Goal: Task Accomplishment & Management: Use online tool/utility

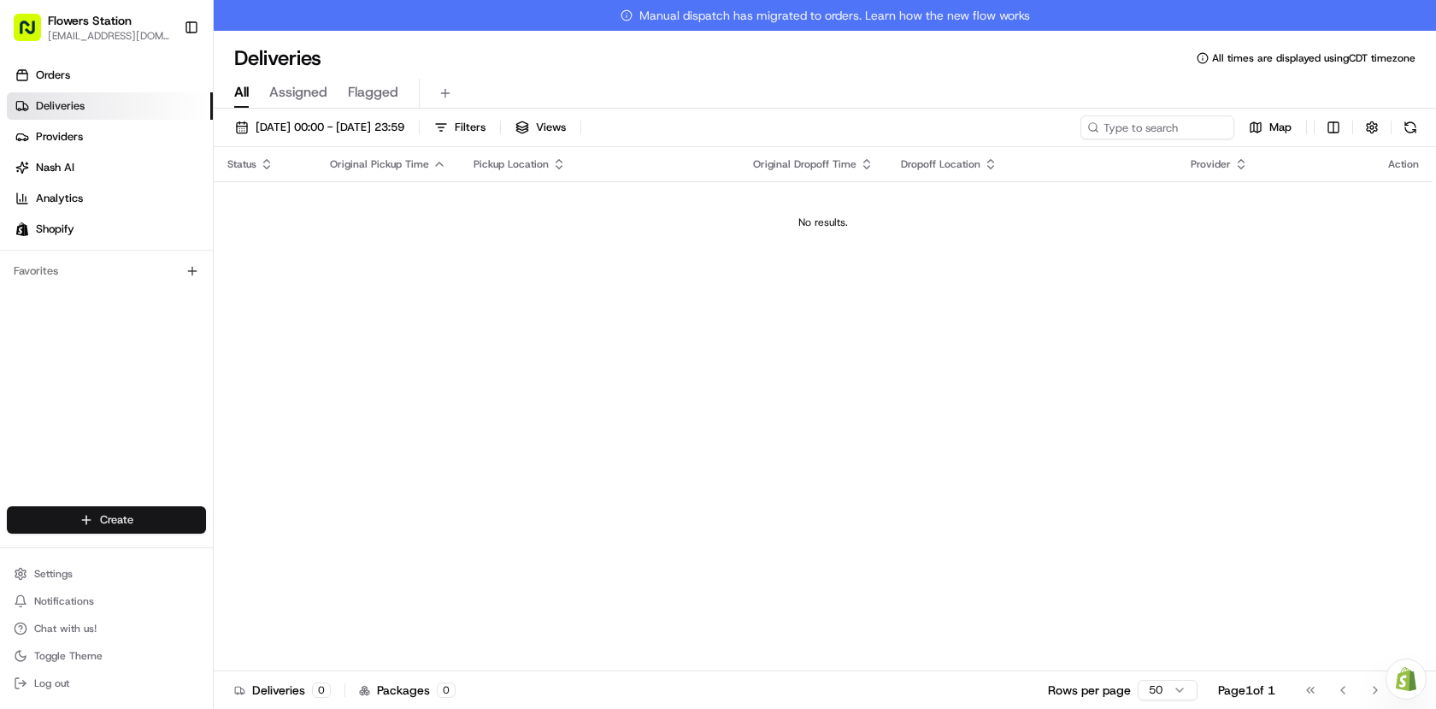
click at [117, 522] on html "Flowers Station [EMAIL_ADDRESS][DOMAIN_NAME] Toggle Sidebar Orders Deliveries P…" at bounding box center [718, 354] width 1436 height 709
click at [303, 556] on link "Delivery" at bounding box center [309, 551] width 191 height 31
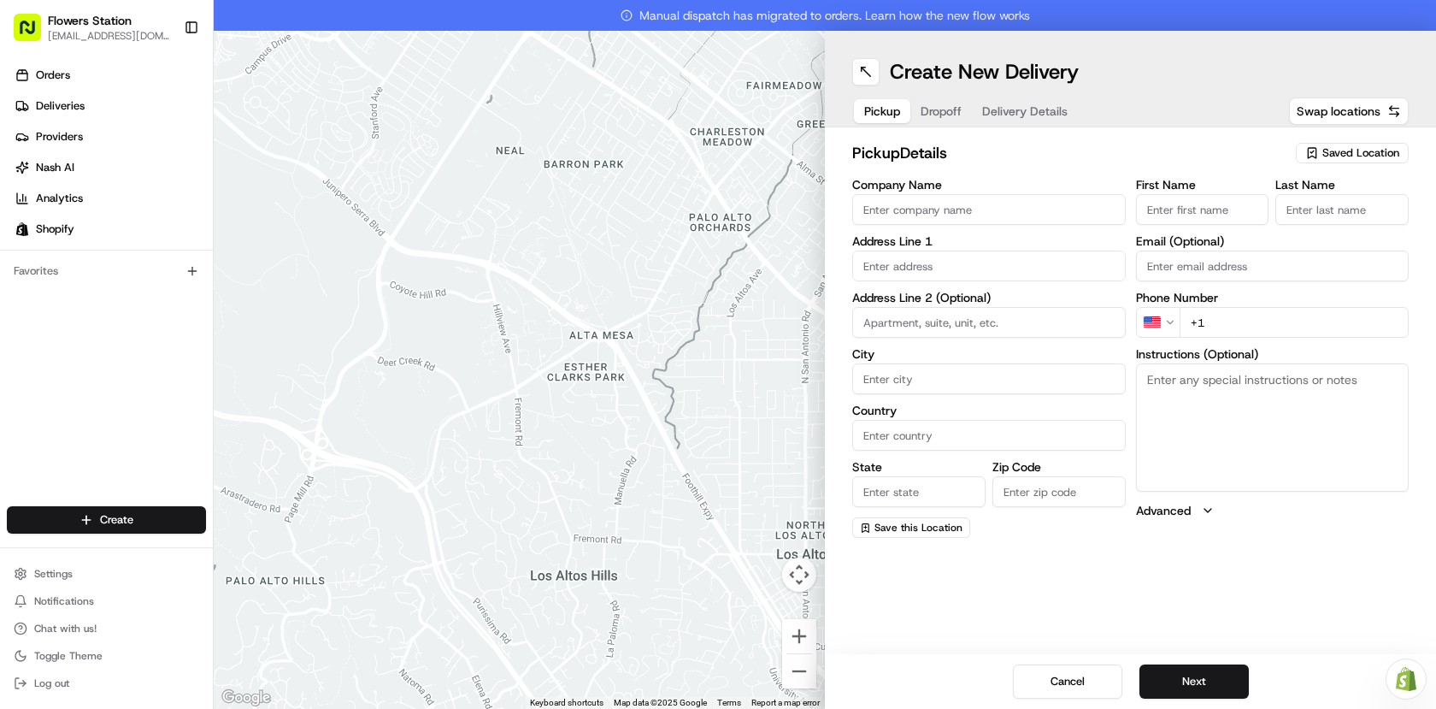
click at [1330, 156] on span "Saved Location" at bounding box center [1361, 152] width 77 height 15
click at [1287, 222] on span "Flowers Station [STREET_ADDRESS]" at bounding box center [1323, 216] width 210 height 15
type input "Flowers Station [STREET_ADDRESS]"
type input "[STREET_ADDRESS]"
type input "[GEOGRAPHIC_DATA]"
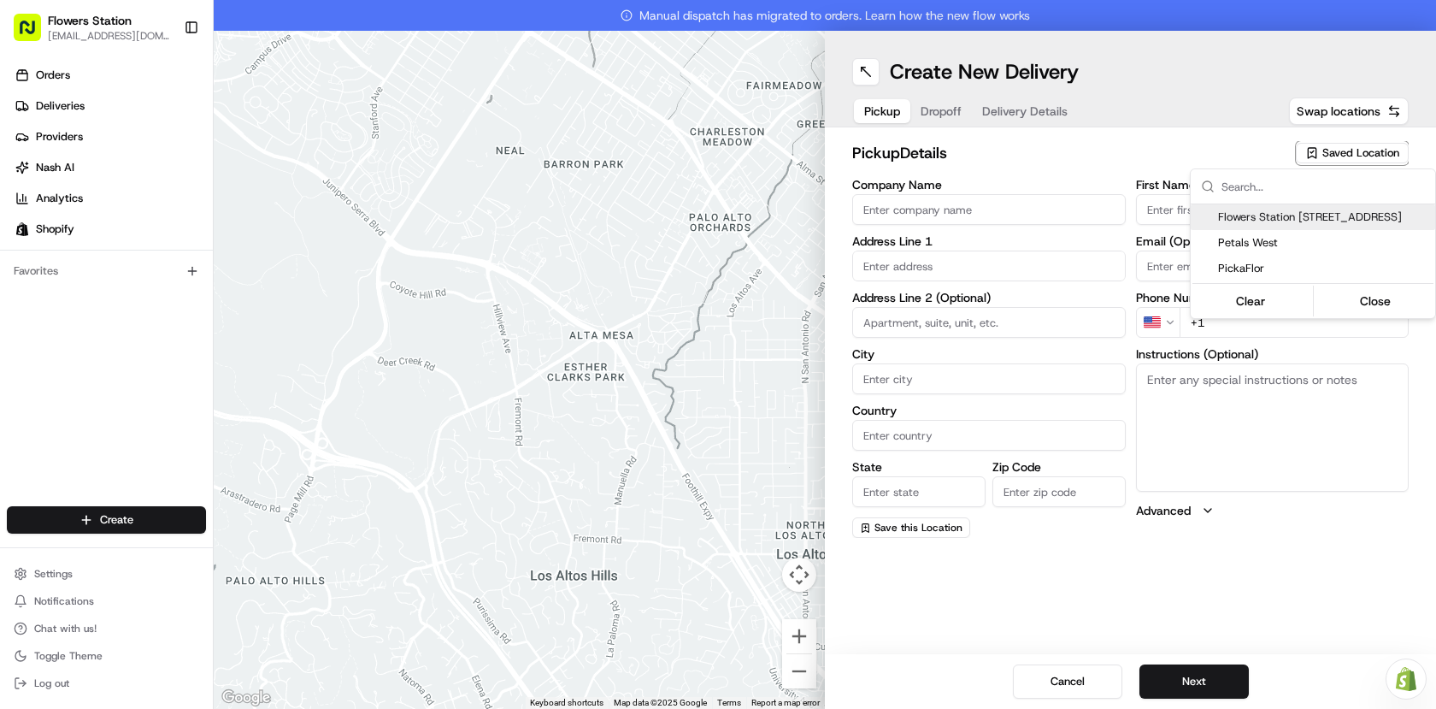
type input "CA"
type input "MB"
type input "R2W 3T5"
type input "[PHONE_NUMBER]"
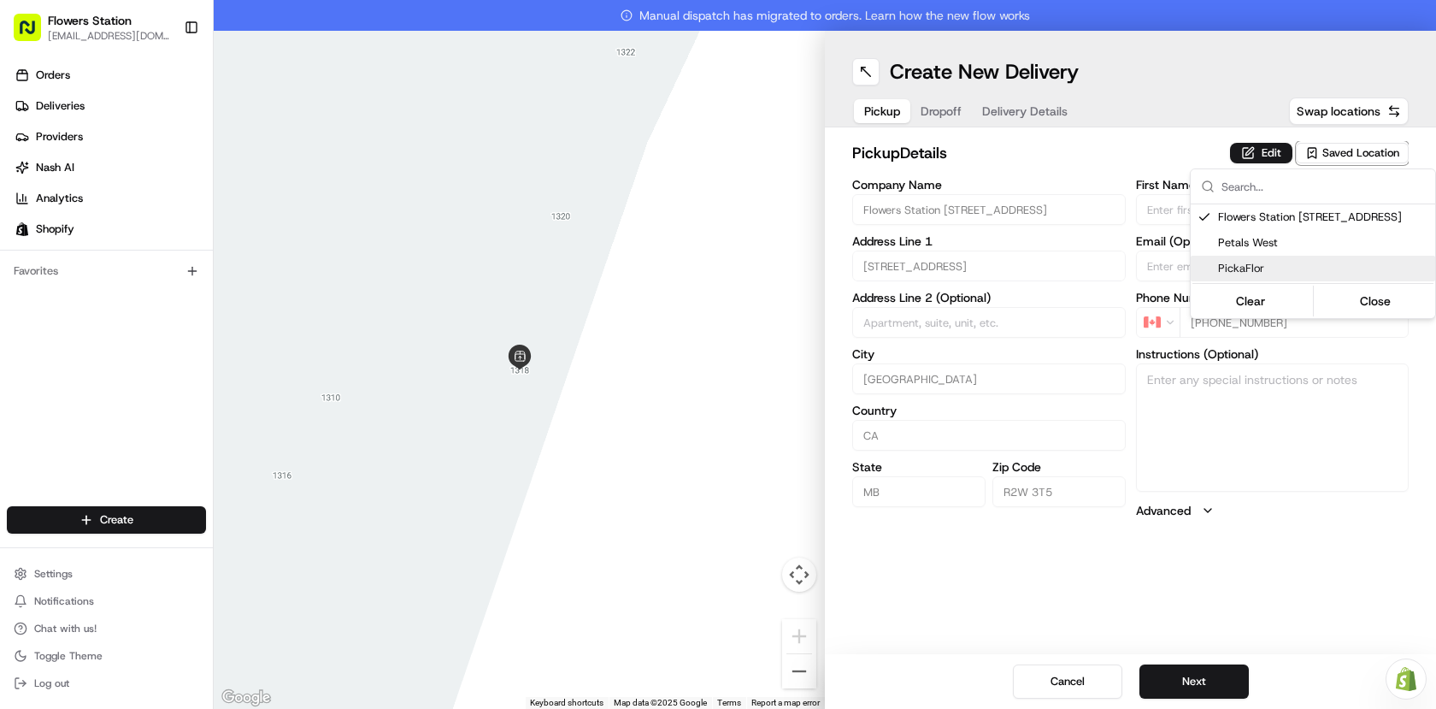
click at [1197, 675] on html "Flowers Station [EMAIL_ADDRESS][DOMAIN_NAME] Toggle Sidebar Orders Deliveries P…" at bounding box center [718, 354] width 1436 height 709
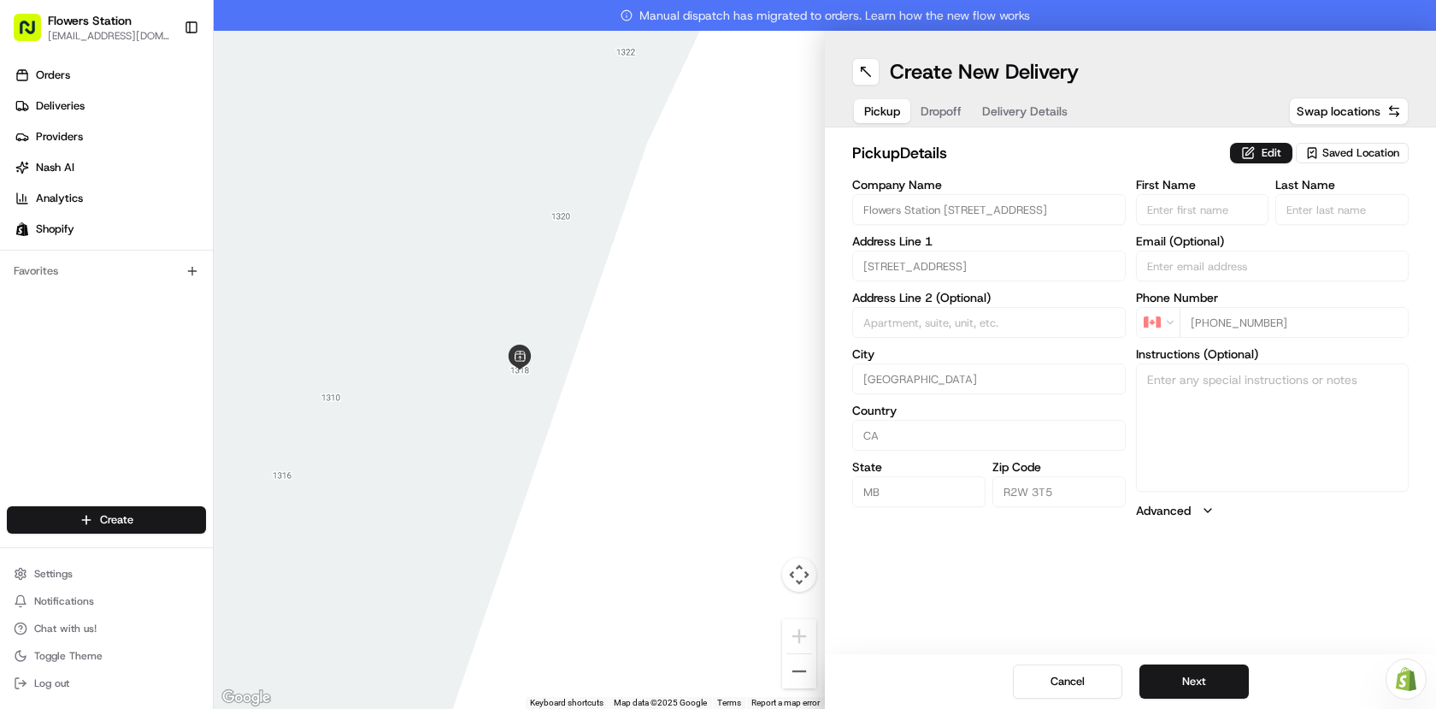
click at [1197, 675] on button "Next" at bounding box center [1194, 681] width 109 height 34
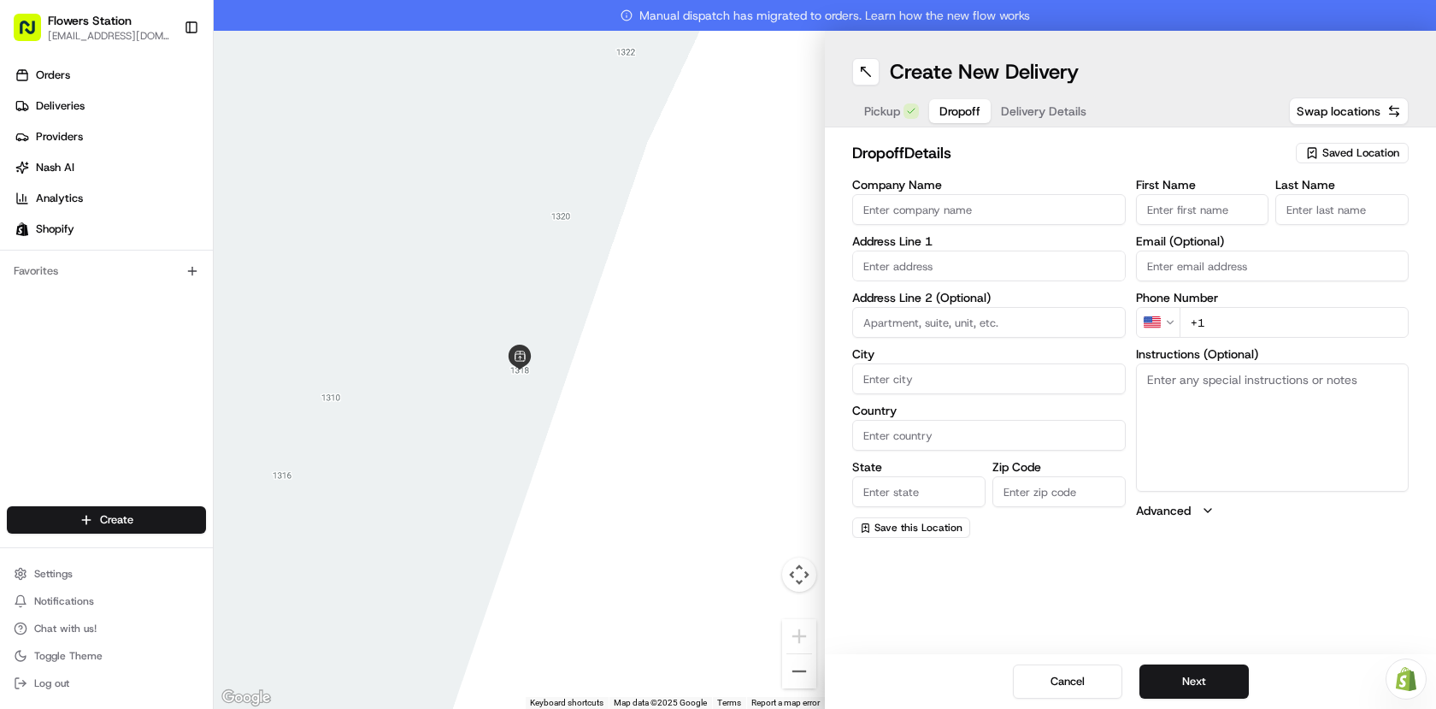
click at [951, 248] on div "Address Line 1" at bounding box center [989, 258] width 274 height 46
click at [950, 271] on input "text" at bounding box center [989, 265] width 274 height 31
paste input "[STREET_ADDRESS]"
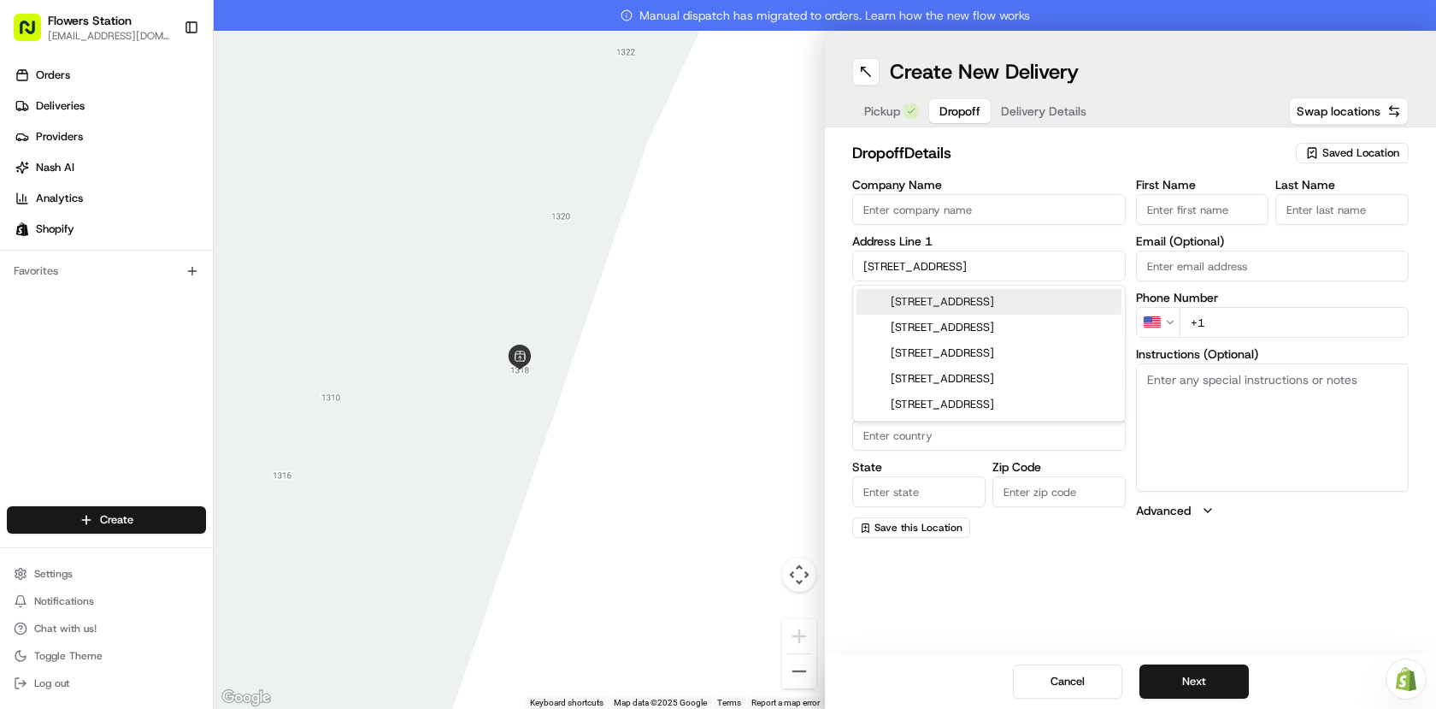
click at [989, 303] on div "[STREET_ADDRESS]" at bounding box center [989, 302] width 265 height 26
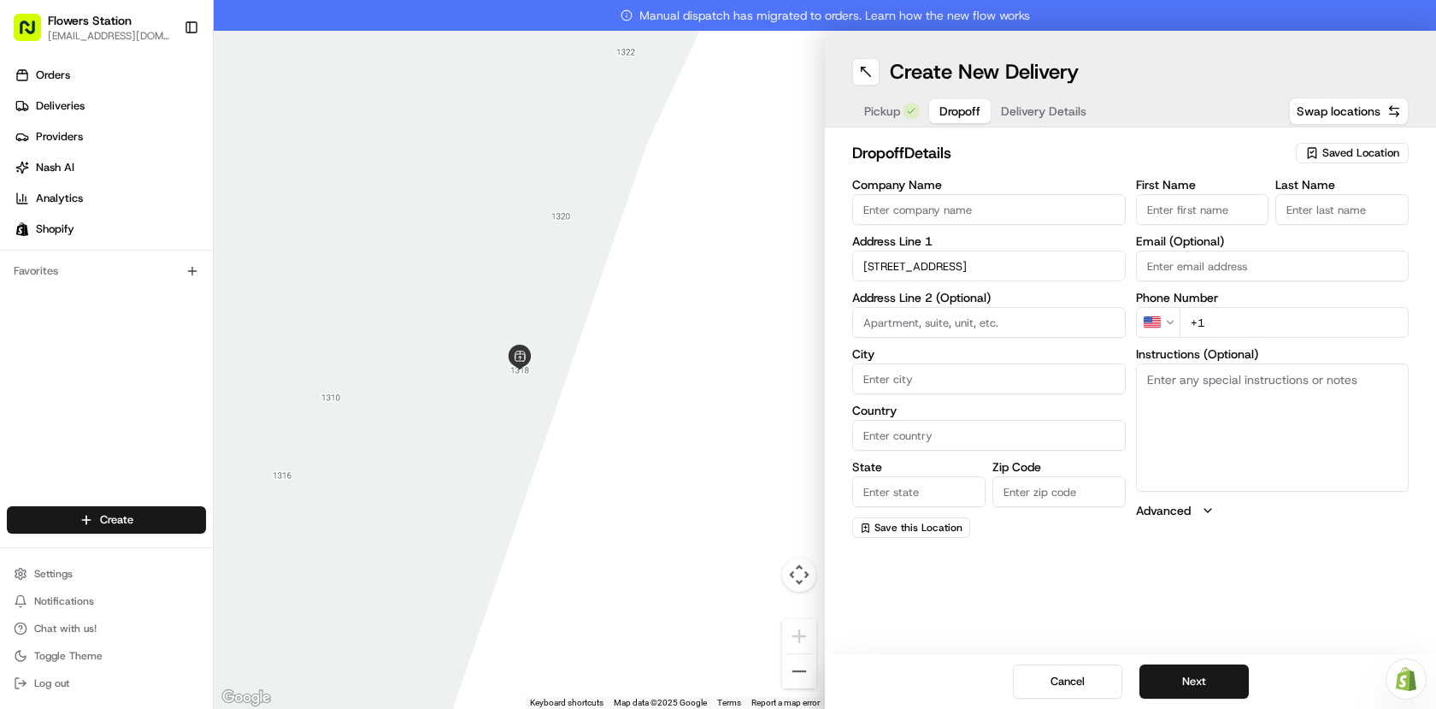
type input "[STREET_ADDRESS]"
type input "[GEOGRAPHIC_DATA]"
type input "MB"
type input "R3Y 1N3"
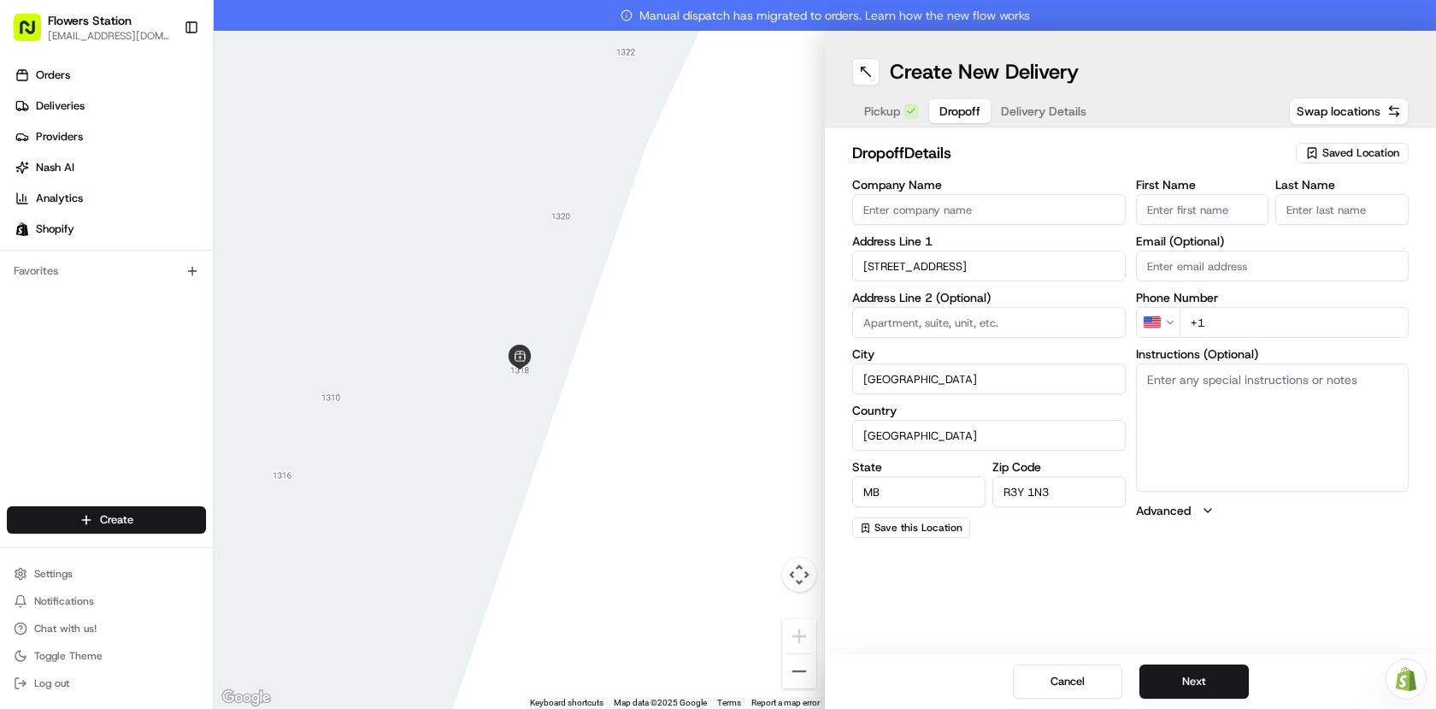
type input "[STREET_ADDRESS]"
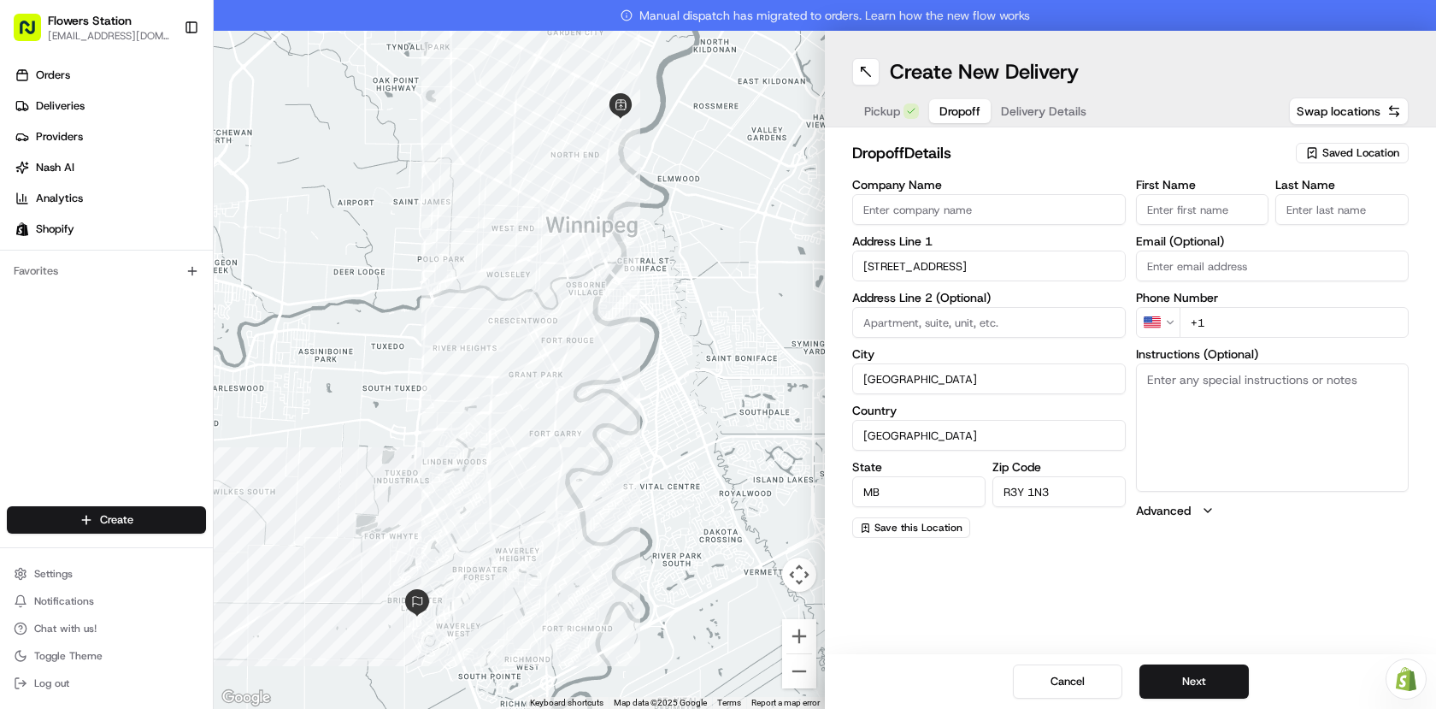
click at [1180, 217] on input "First Name" at bounding box center [1202, 209] width 133 height 31
paste input "[PERSON_NAME]"
type input "[PERSON_NAME]"
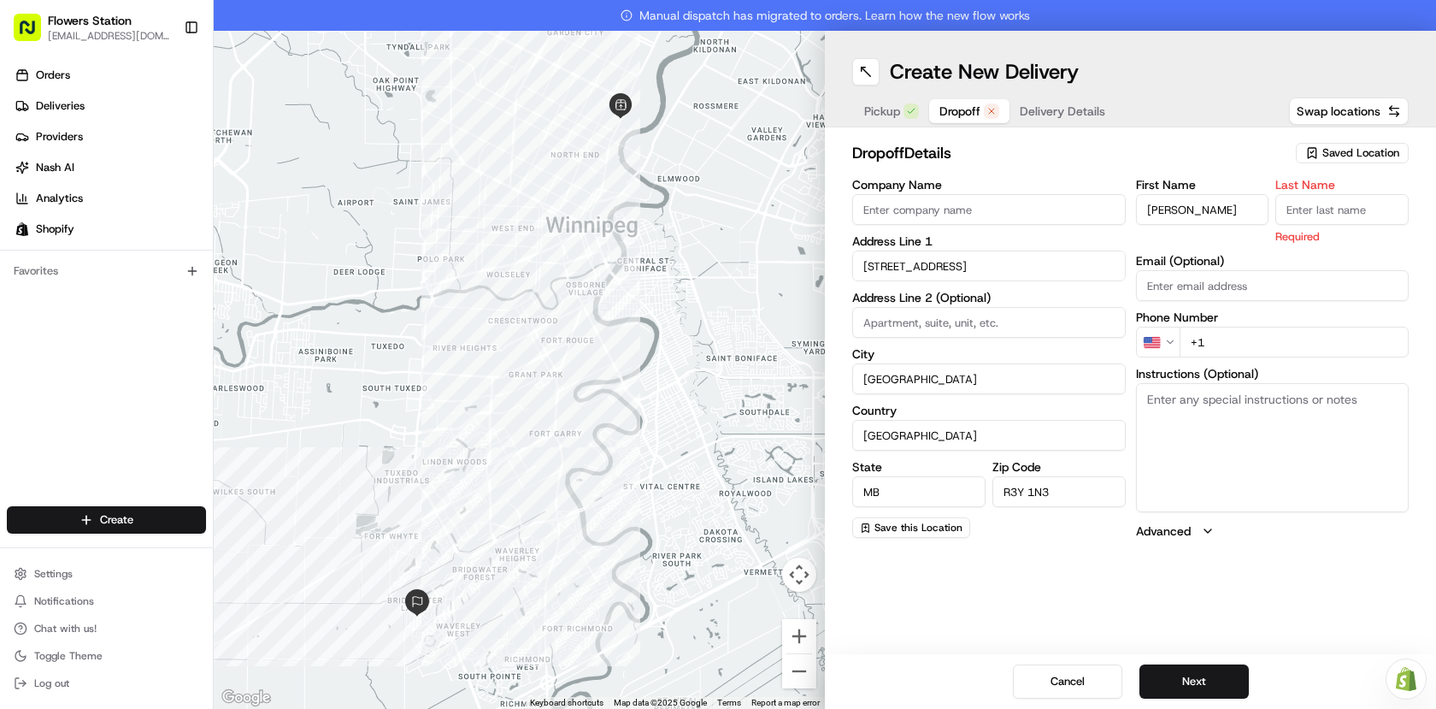
click at [1358, 209] on input "Last Name" at bounding box center [1342, 209] width 133 height 31
type input "."
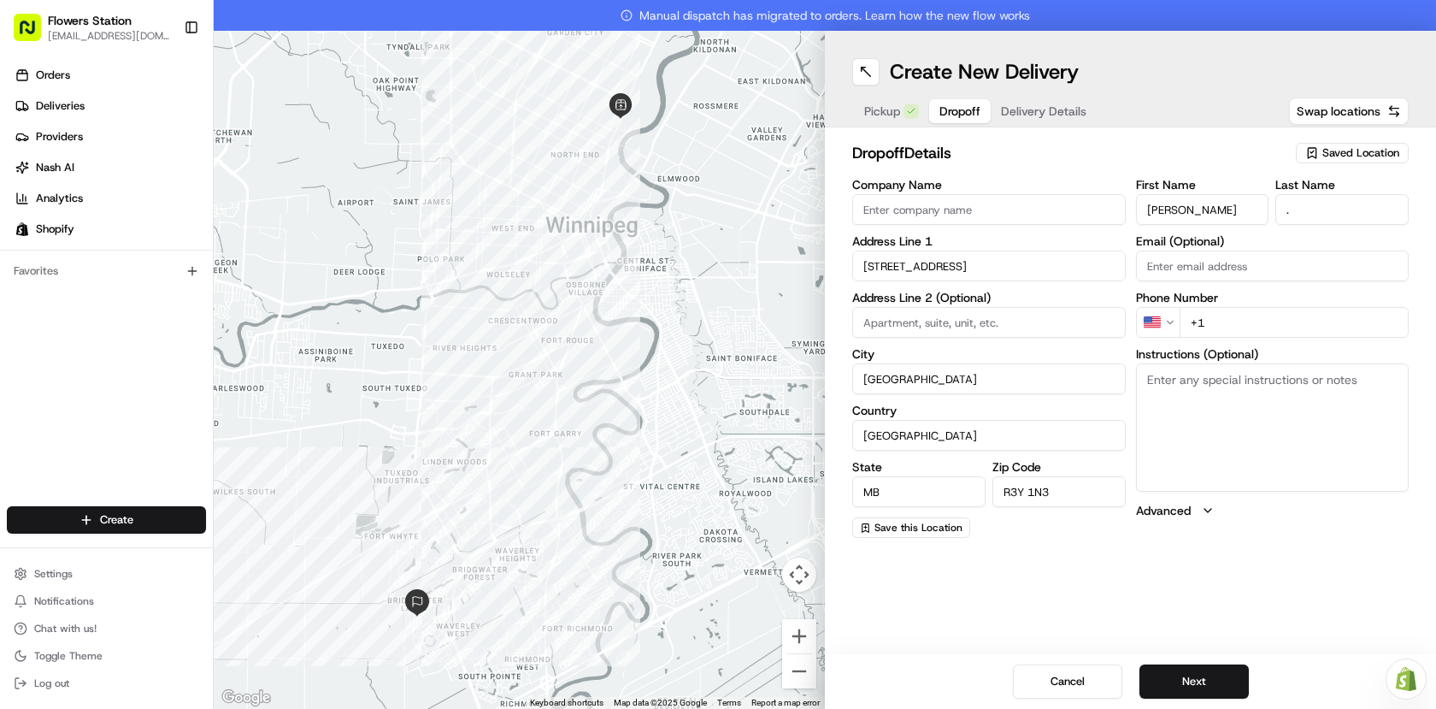
drag, startPoint x: 1248, startPoint y: 315, endPoint x: 1176, endPoint y: 323, distance: 72.2
click at [1176, 323] on div "US +1" at bounding box center [1273, 322] width 274 height 31
paste input "[PHONE_NUMBER]"
type input "[PHONE_NUMBER]"
click at [1241, 390] on textarea "Instructions (Optional)" at bounding box center [1273, 427] width 274 height 128
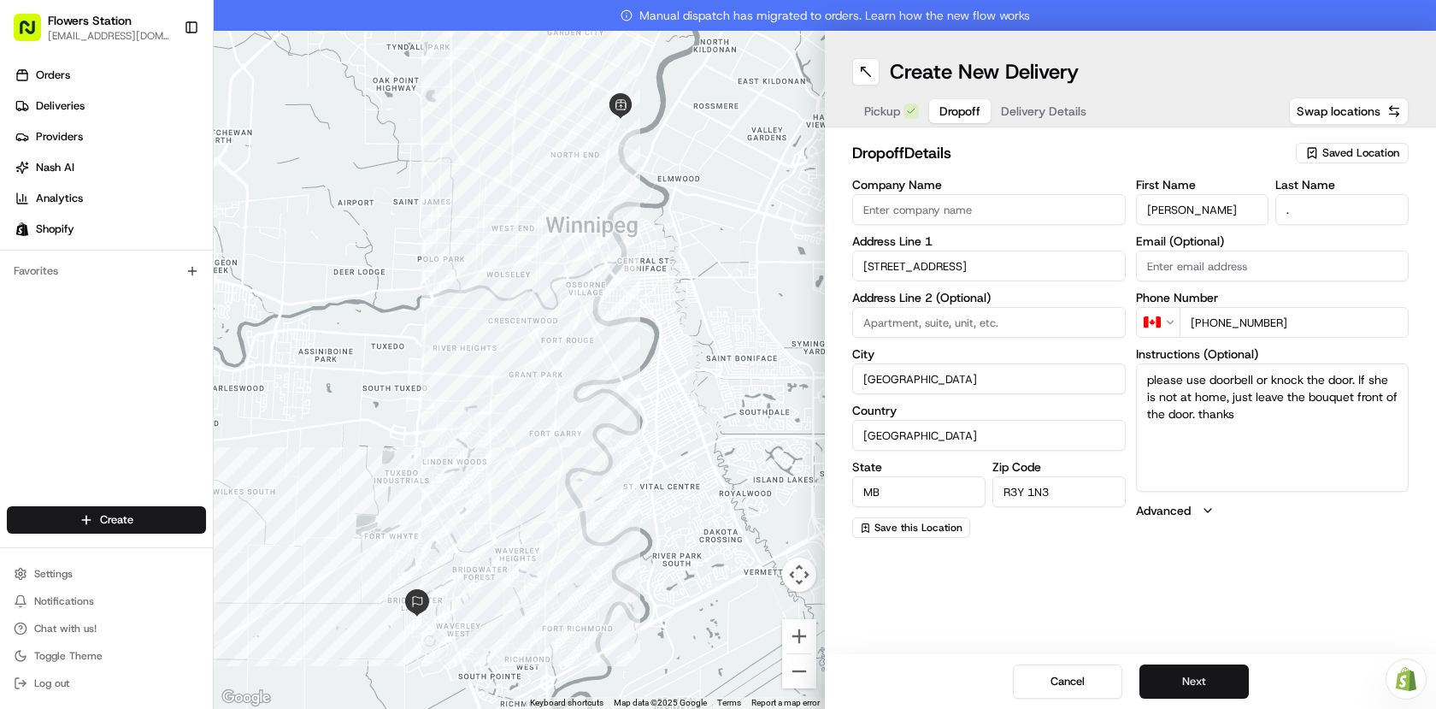
type textarea "please use doorbell or knock the door. If she is not at home, just leave the bo…"
click at [1199, 673] on button "Next" at bounding box center [1194, 681] width 109 height 34
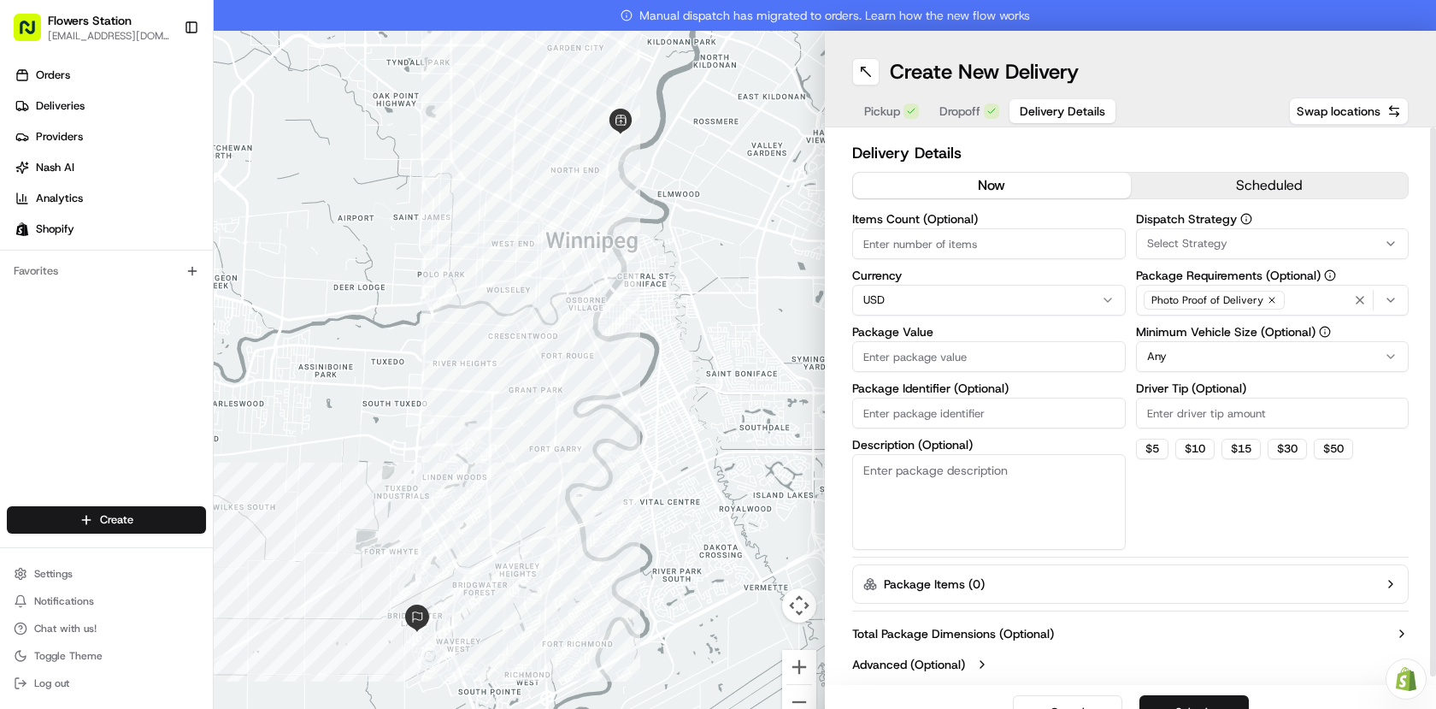
click at [1049, 354] on input "Package Value" at bounding box center [989, 356] width 274 height 31
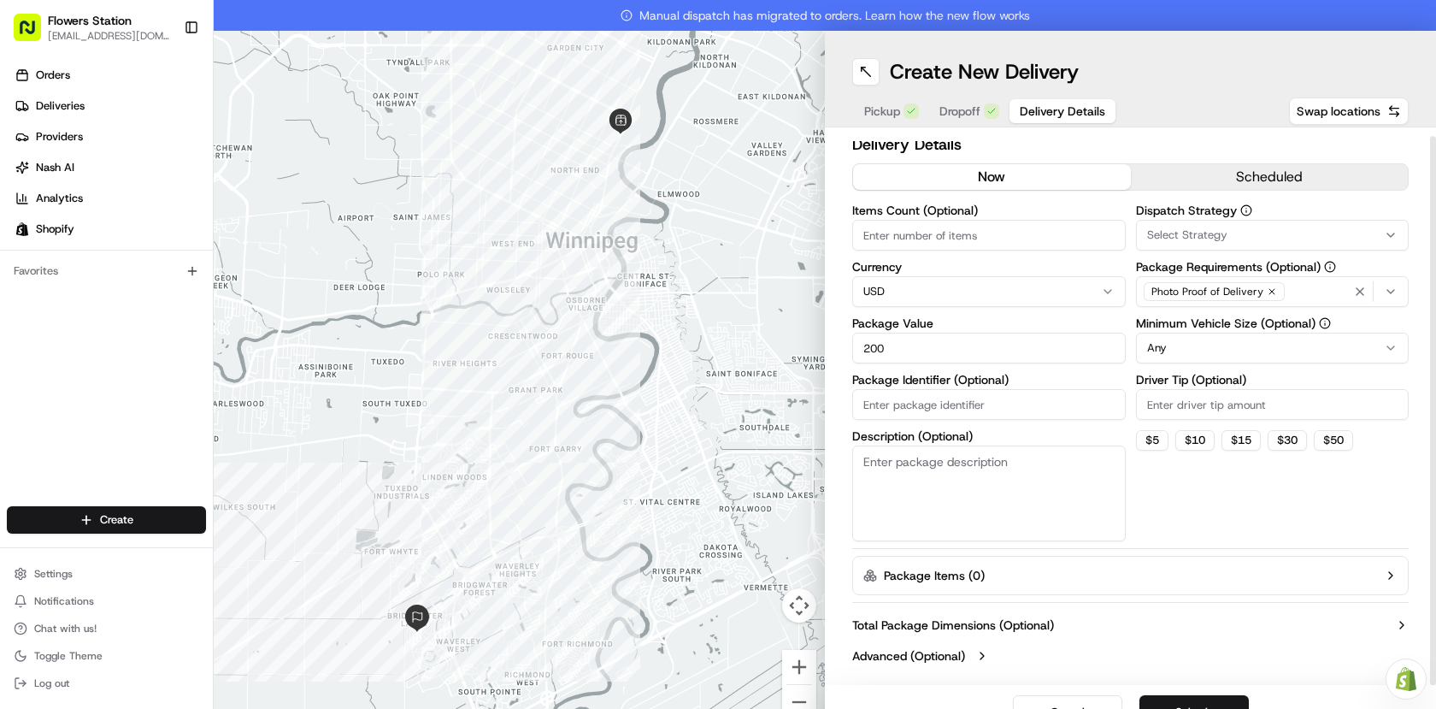
type input "200"
click at [1205, 690] on div "Cancel Submit" at bounding box center [1130, 712] width 611 height 55
click at [1206, 694] on div "Cancel Submit" at bounding box center [1130, 712] width 611 height 55
click at [1211, 703] on button "Submit" at bounding box center [1194, 712] width 109 height 34
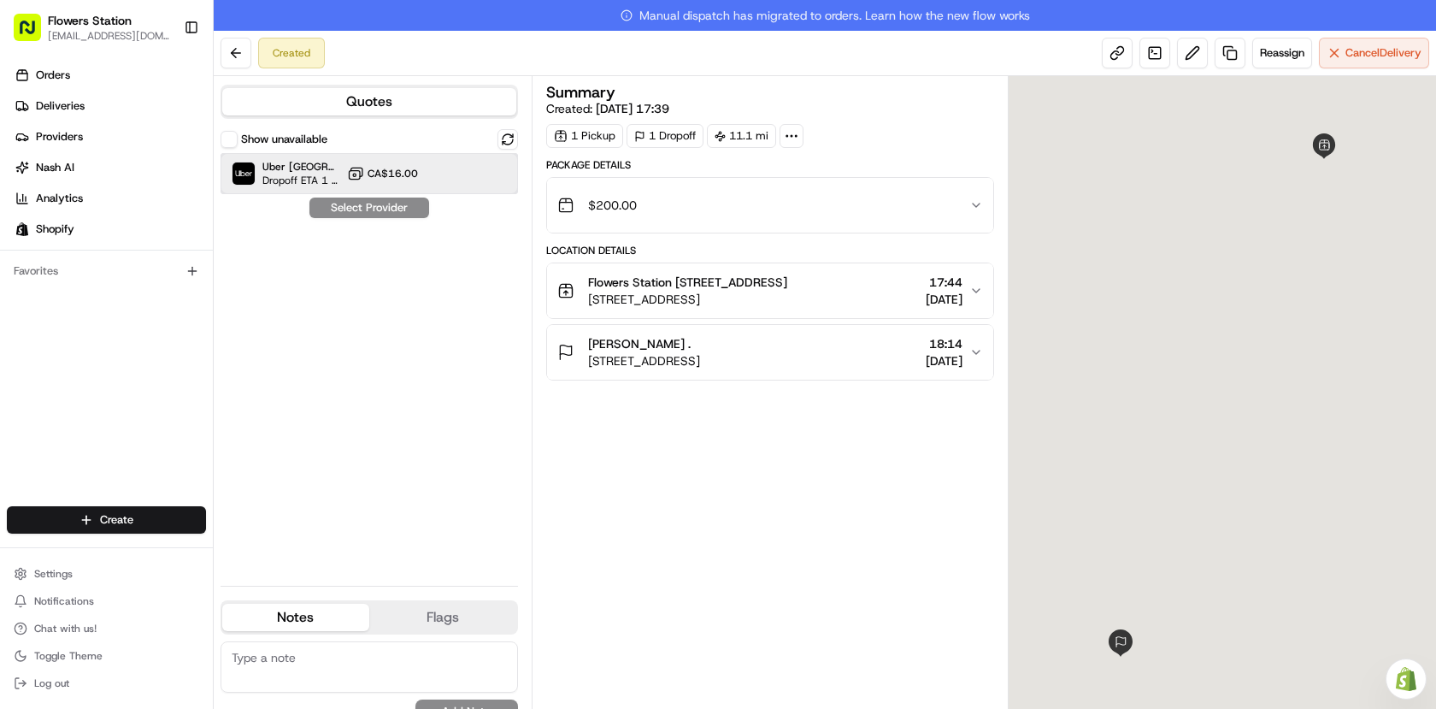
click at [452, 180] on div "Uber Canada Dropoff ETA 1 hour CA$16.00" at bounding box center [370, 173] width 298 height 41
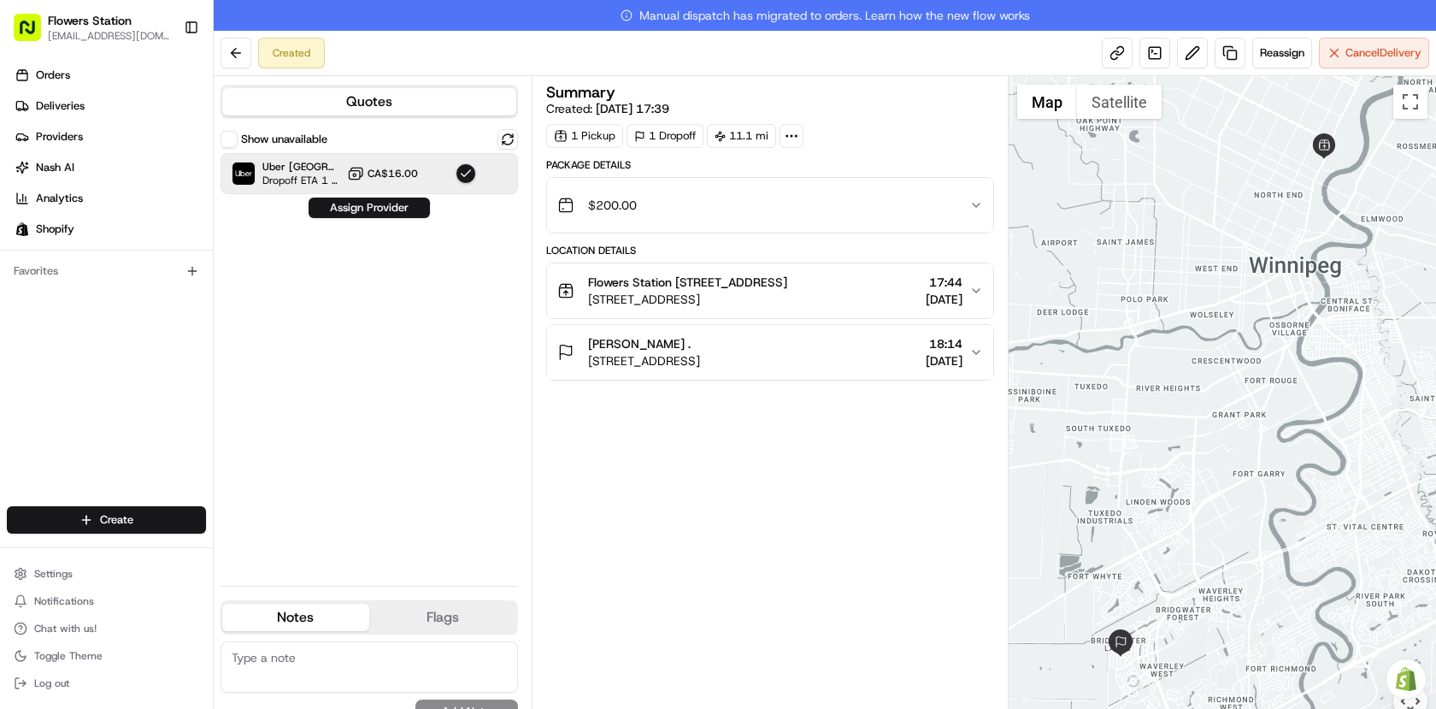
click at [420, 212] on button "Assign Provider" at bounding box center [369, 207] width 121 height 21
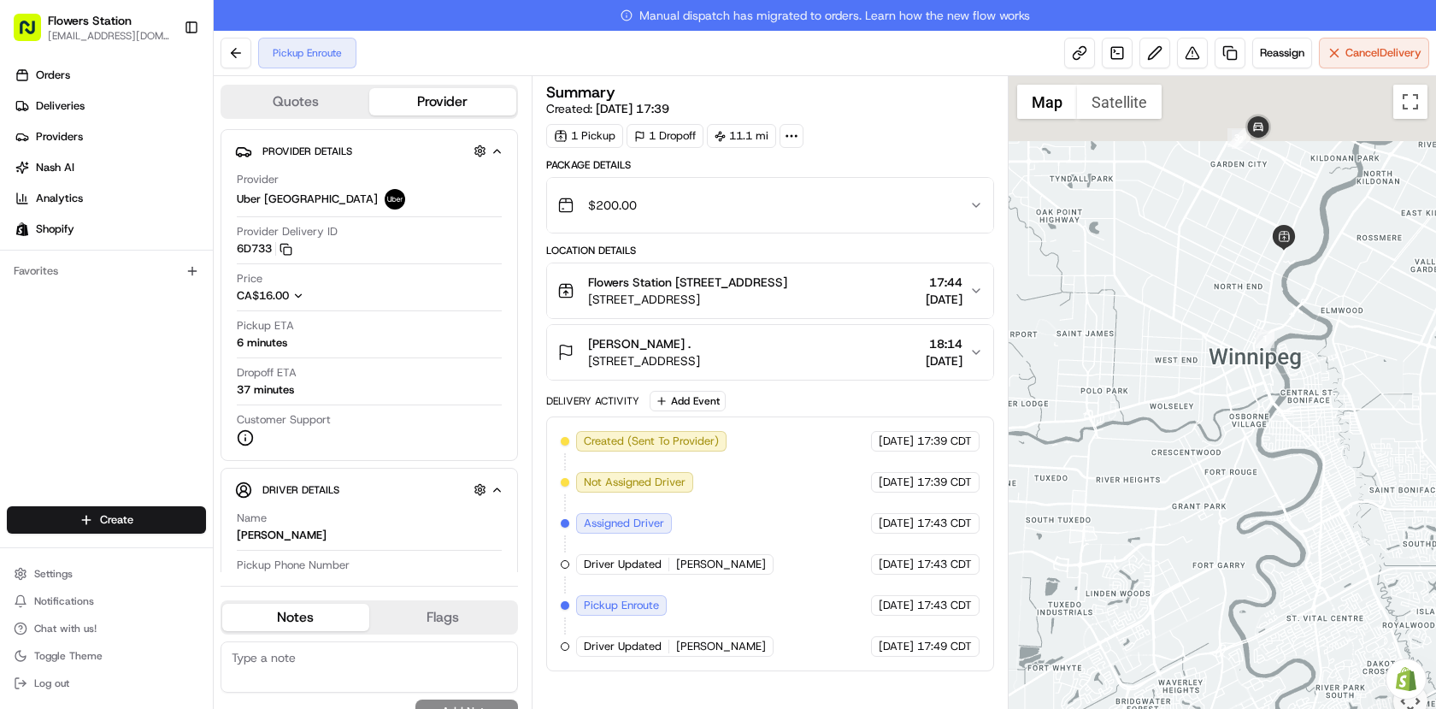
drag, startPoint x: 1223, startPoint y: 219, endPoint x: 1168, endPoint y: 379, distance: 169.3
click at [1168, 379] on div at bounding box center [1223, 407] width 428 height 663
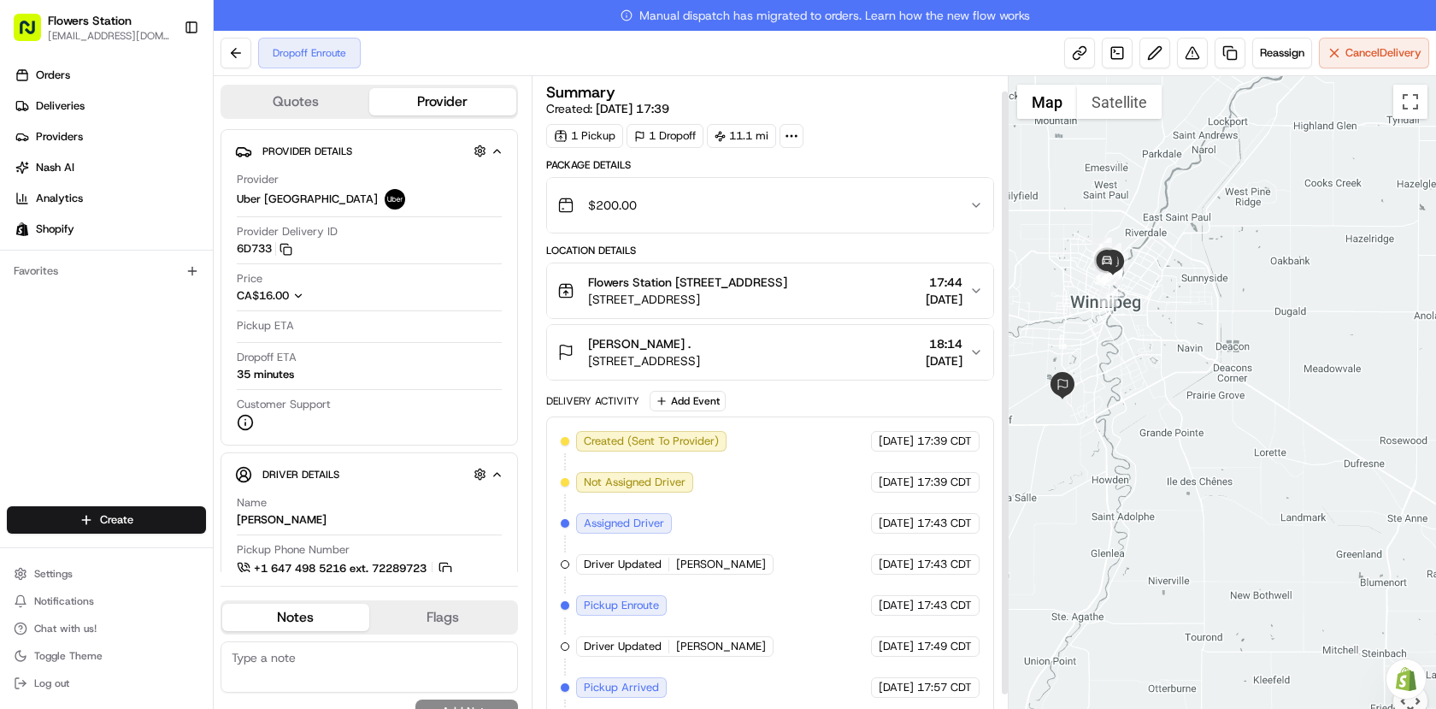
scroll to position [64, 0]
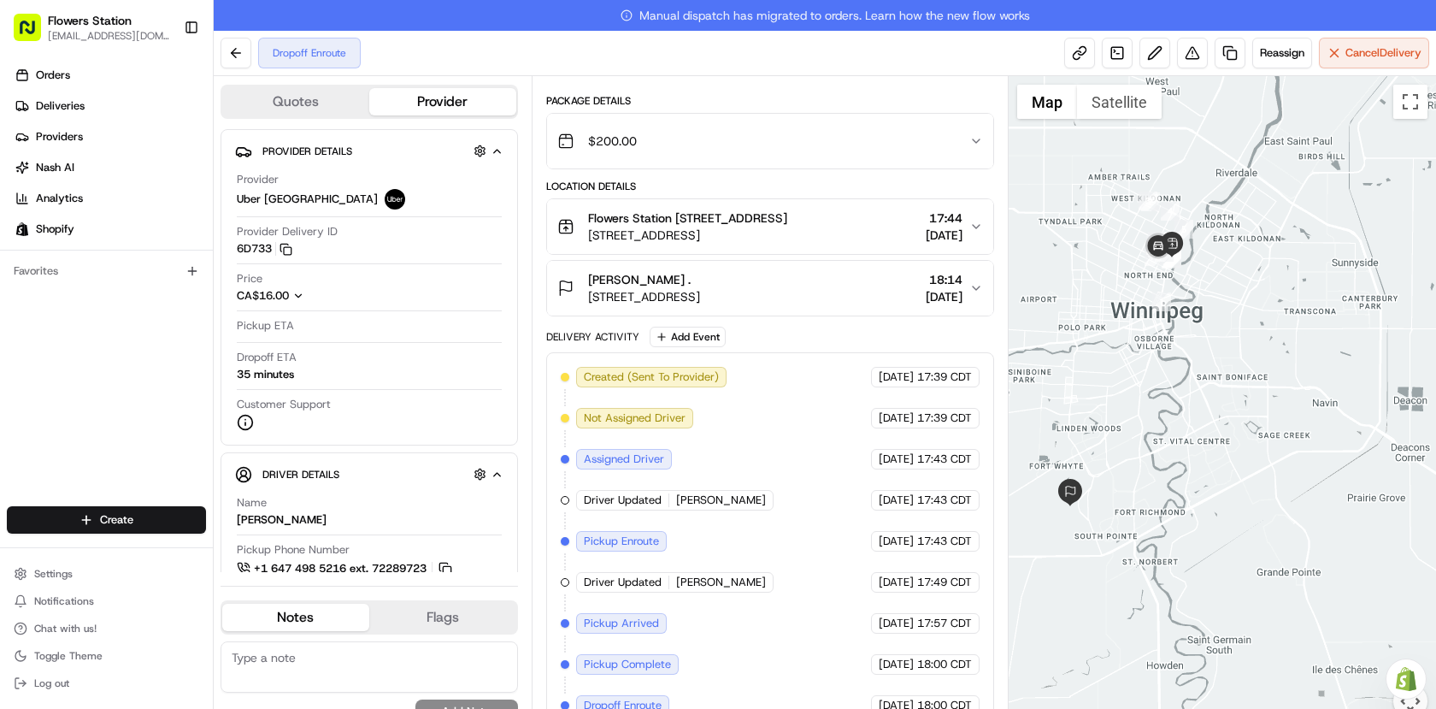
drag, startPoint x: 1153, startPoint y: 322, endPoint x: 1317, endPoint y: 320, distance: 164.2
click at [1317, 320] on div at bounding box center [1223, 407] width 428 height 663
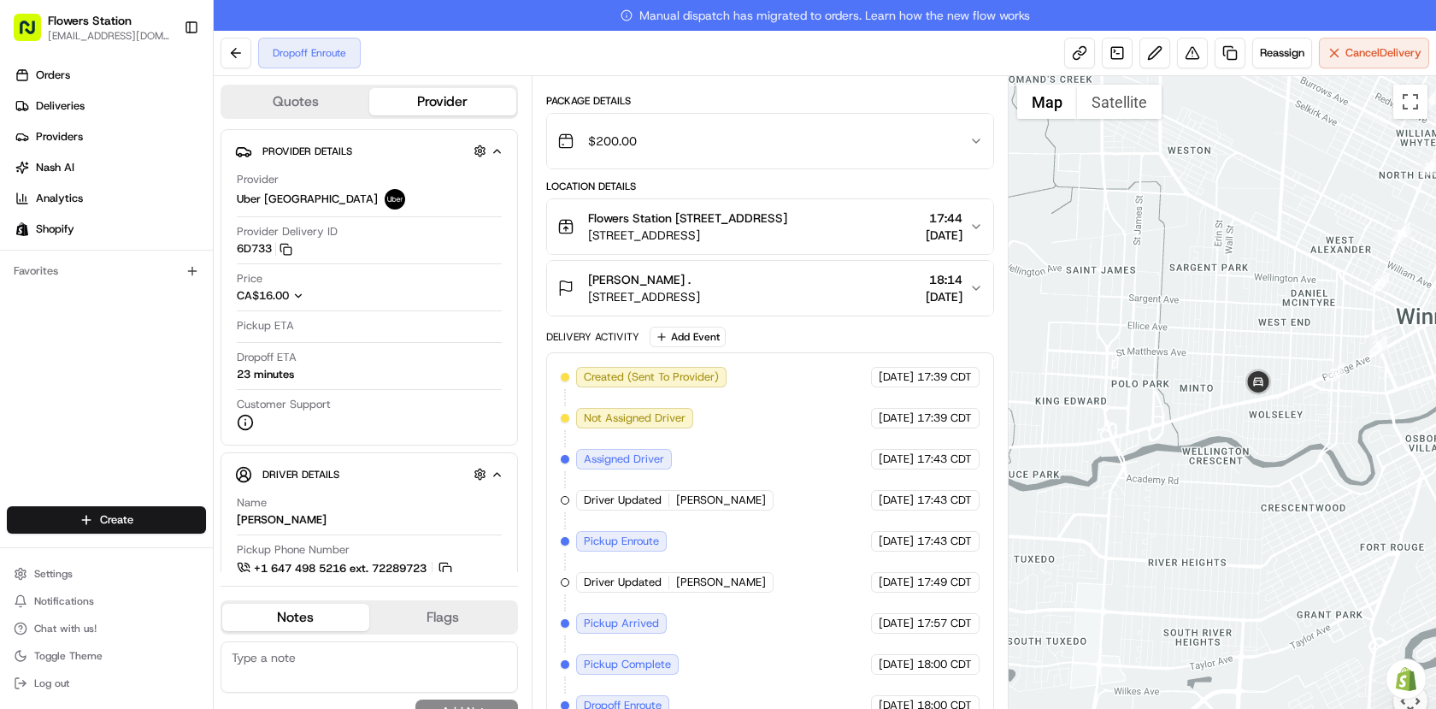
drag, startPoint x: 1262, startPoint y: 383, endPoint x: 995, endPoint y: 426, distance: 270.1
click at [995, 426] on div "Quotes Provider Provider Details Hidden ( 2 ) Provider Uber [GEOGRAPHIC_DATA] P…" at bounding box center [825, 407] width 1223 height 663
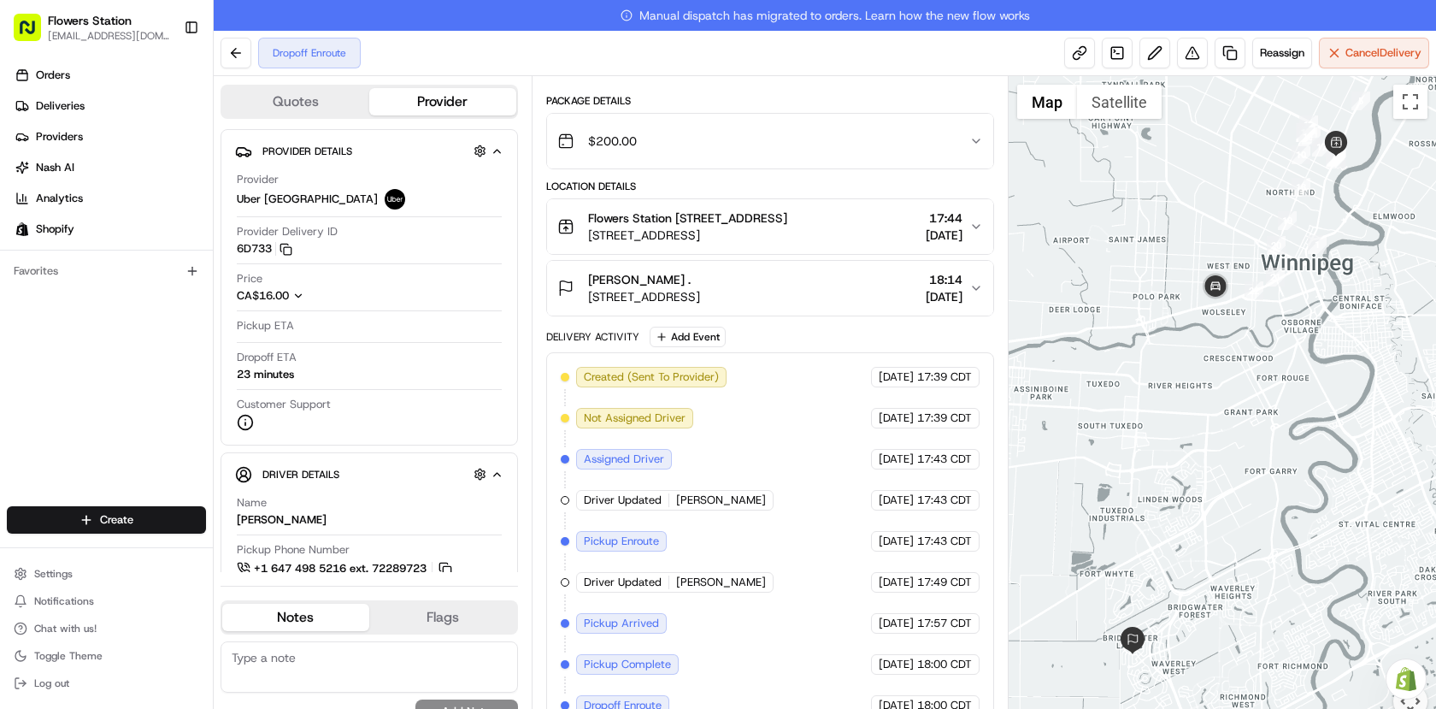
drag, startPoint x: 1130, startPoint y: 529, endPoint x: 1180, endPoint y: 412, distance: 127.2
click at [1180, 412] on div at bounding box center [1223, 407] width 428 height 663
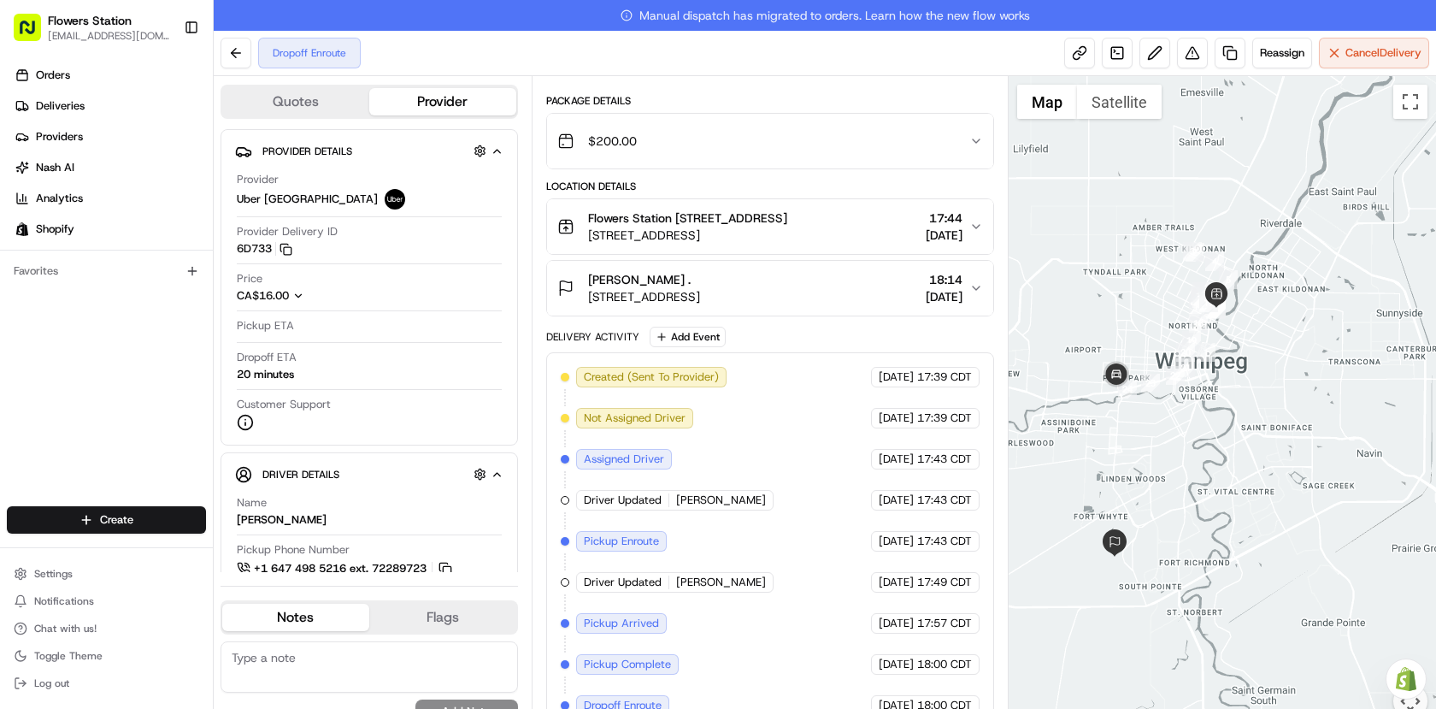
drag, startPoint x: 1087, startPoint y: 433, endPoint x: 1107, endPoint y: 412, distance: 29.0
click at [1107, 412] on div at bounding box center [1223, 407] width 428 height 663
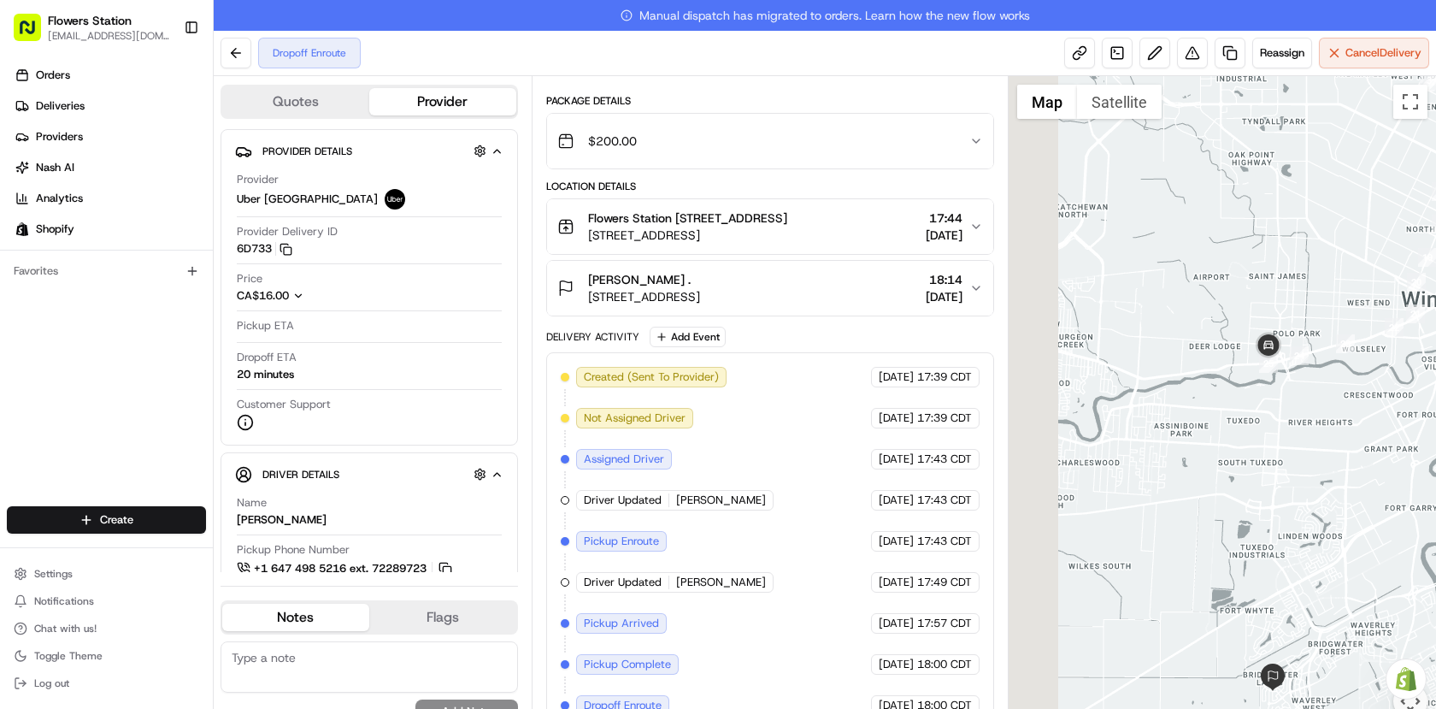
drag, startPoint x: 1065, startPoint y: 414, endPoint x: 1224, endPoint y: 383, distance: 162.0
click at [1224, 383] on div at bounding box center [1223, 407] width 428 height 663
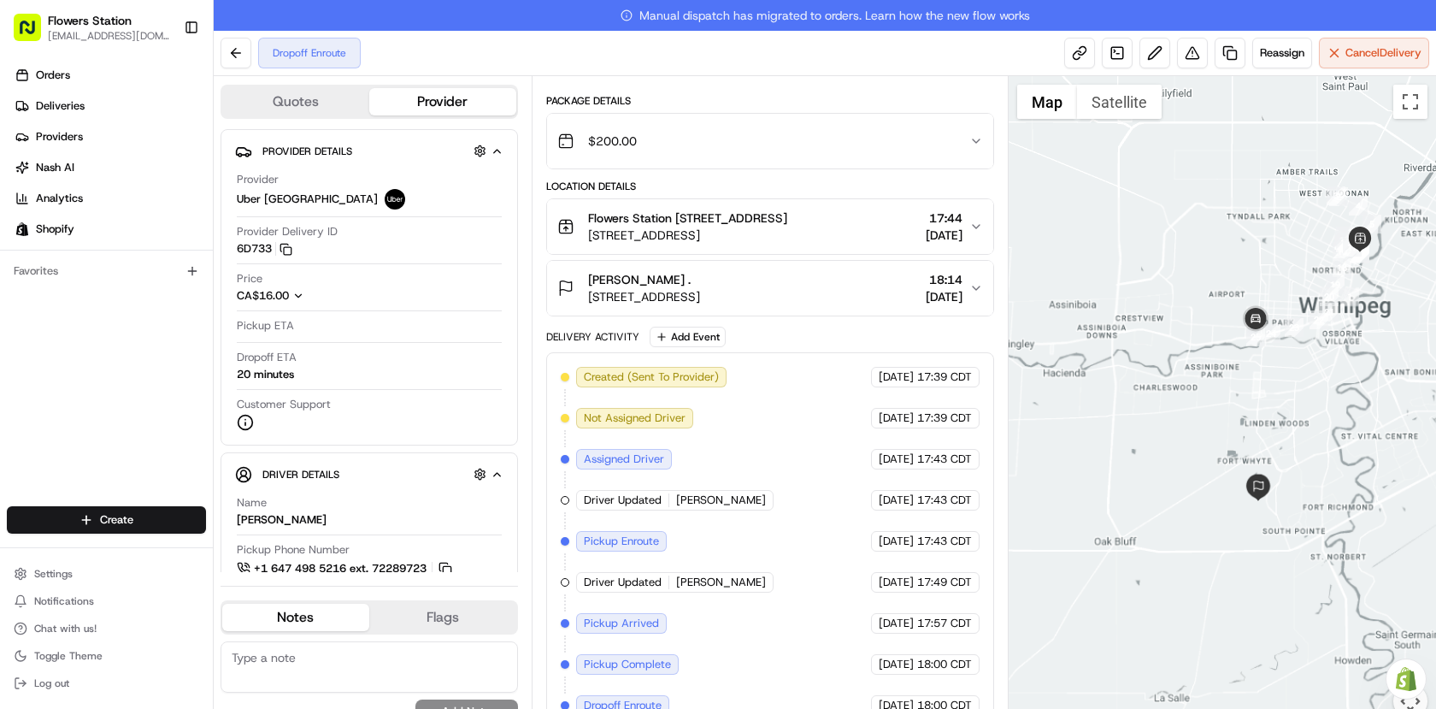
drag, startPoint x: 1324, startPoint y: 362, endPoint x: 1268, endPoint y: 361, distance: 56.4
click at [1268, 361] on div at bounding box center [1223, 407] width 428 height 663
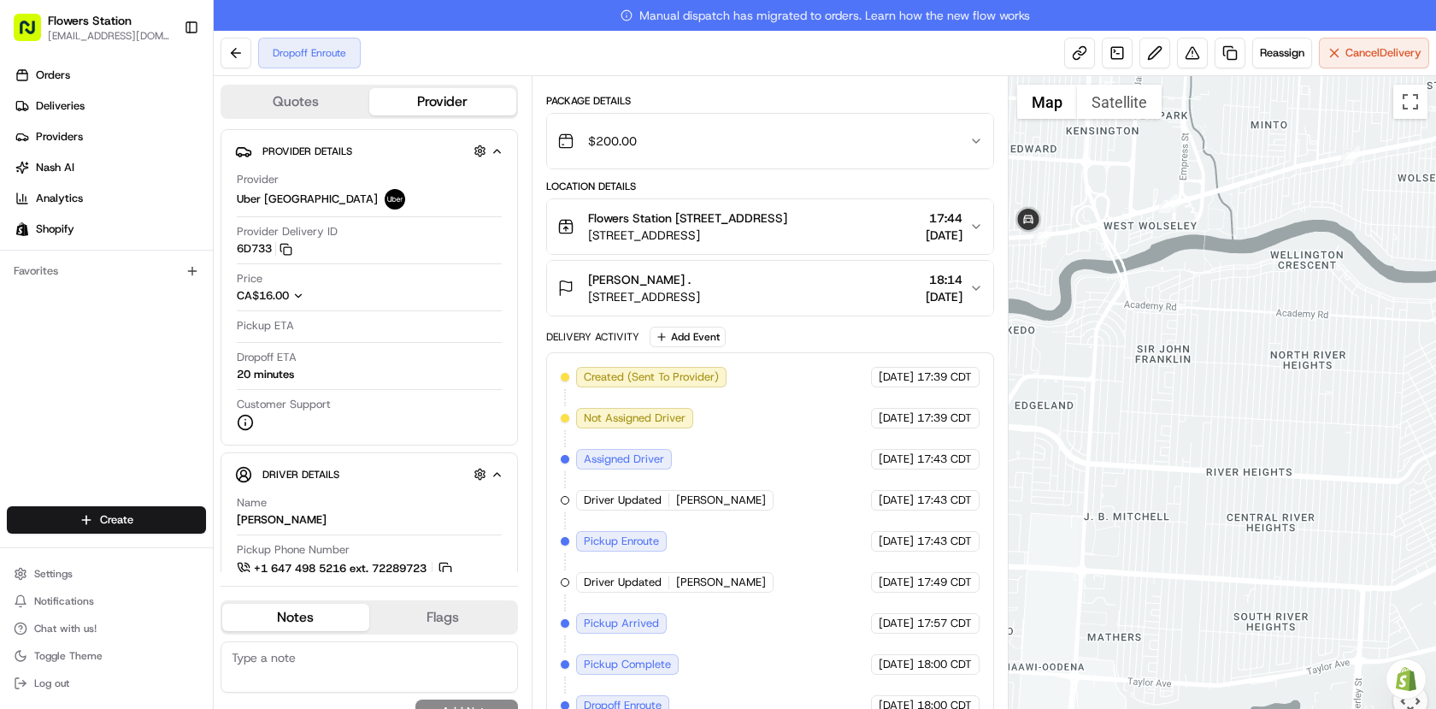
drag, startPoint x: 1052, startPoint y: 217, endPoint x: 1236, endPoint y: 307, distance: 204.6
click at [1236, 307] on div at bounding box center [1223, 407] width 428 height 663
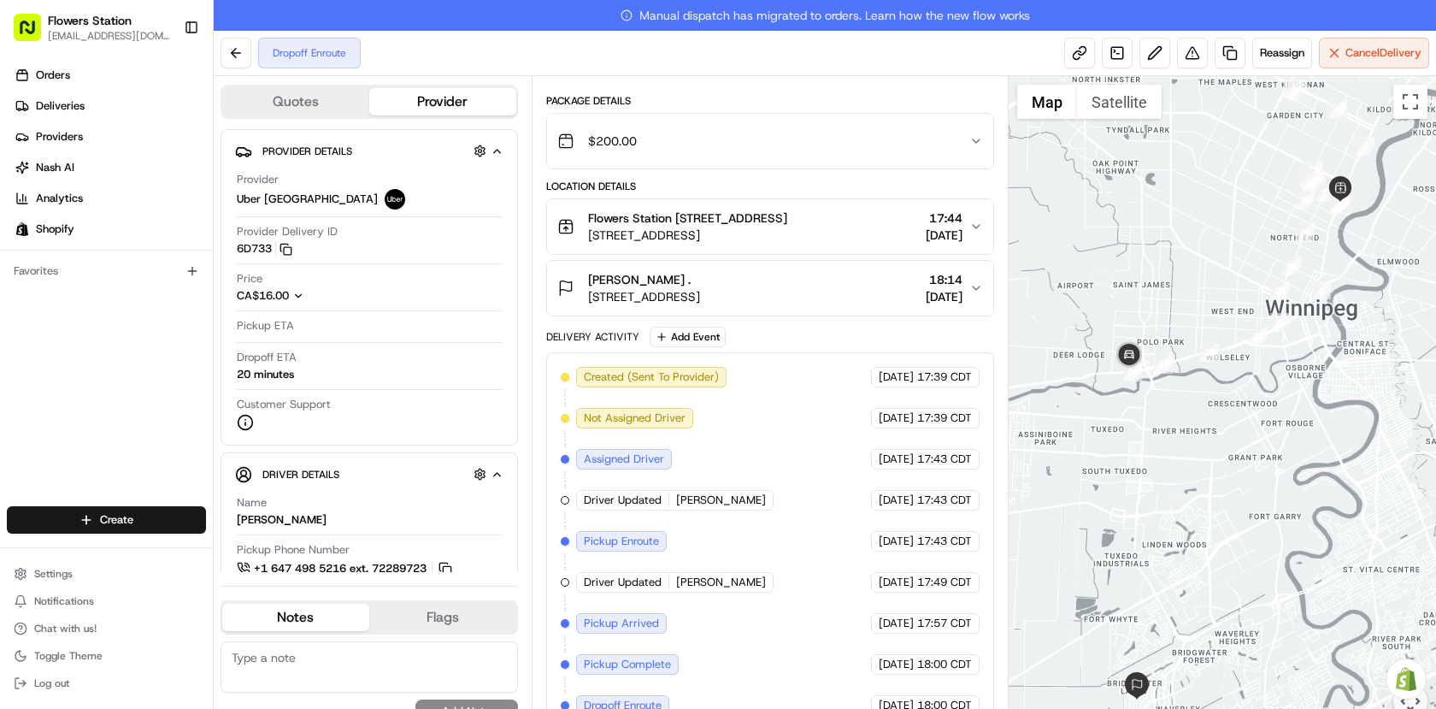
drag, startPoint x: 1297, startPoint y: 358, endPoint x: 1205, endPoint y: 392, distance: 97.7
click at [1205, 392] on div at bounding box center [1223, 407] width 428 height 663
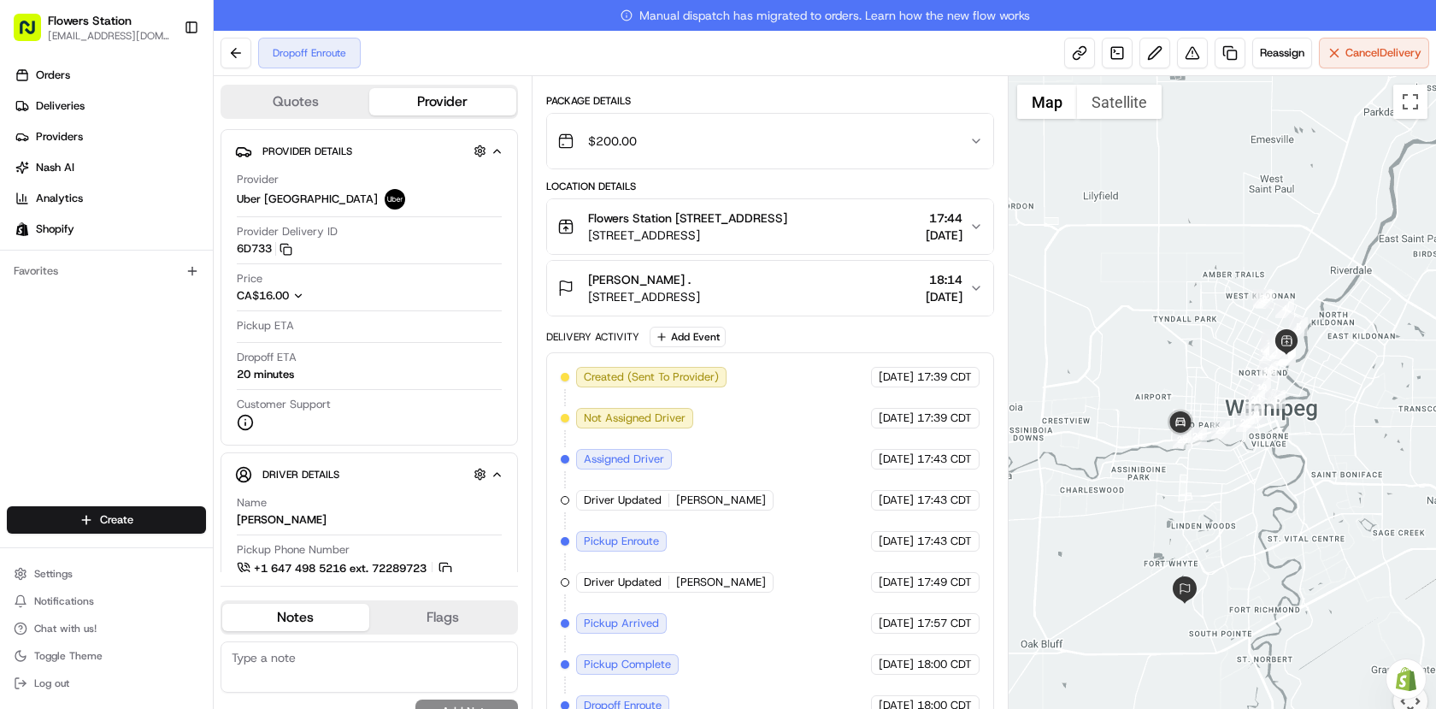
drag, startPoint x: 1168, startPoint y: 445, endPoint x: 1217, endPoint y: 466, distance: 53.2
click at [1217, 466] on div at bounding box center [1223, 407] width 428 height 663
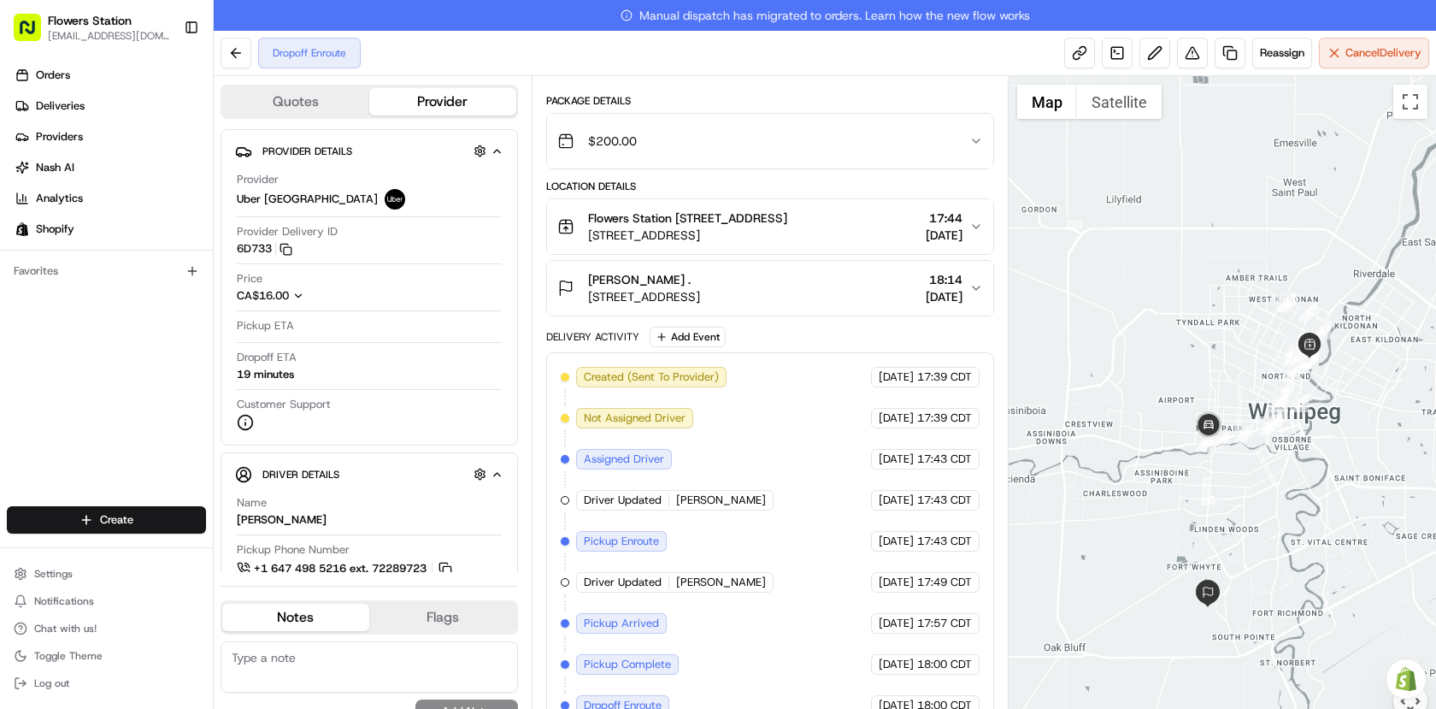
drag, startPoint x: 1294, startPoint y: 481, endPoint x: 1235, endPoint y: 480, distance: 58.1
click at [1235, 480] on div at bounding box center [1223, 407] width 428 height 663
